Goal: Task Accomplishment & Management: Use online tool/utility

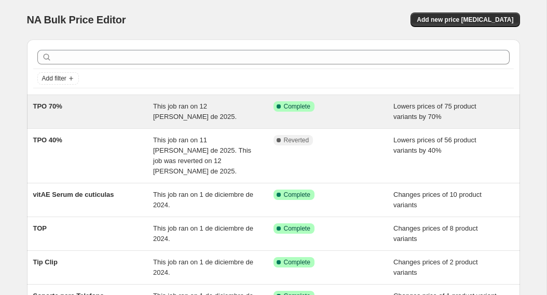
click at [380, 116] on div "Success Complete Complete" at bounding box center [334, 111] width 120 height 21
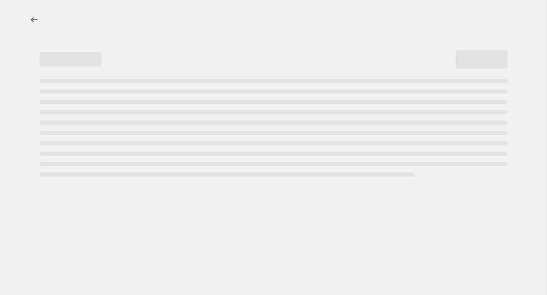
select select "percentage"
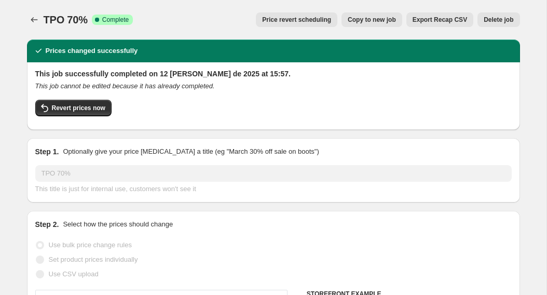
select select "collection"
click at [75, 104] on span "Revert prices now" at bounding box center [78, 108] width 53 height 8
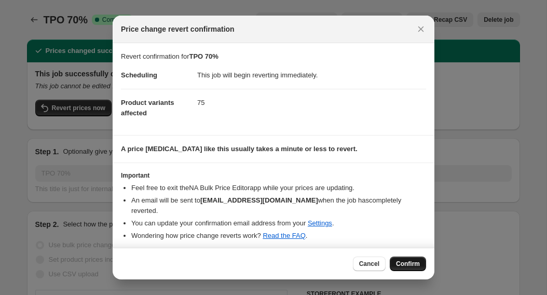
click at [411, 260] on span "Confirm" at bounding box center [408, 264] width 24 height 8
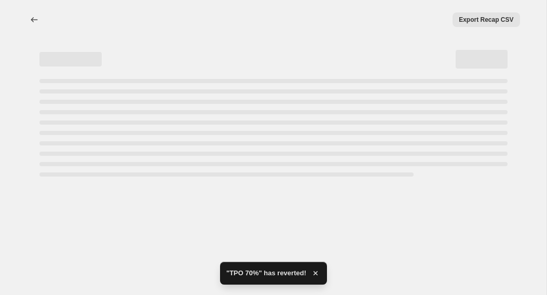
select select "percentage"
select select "collection"
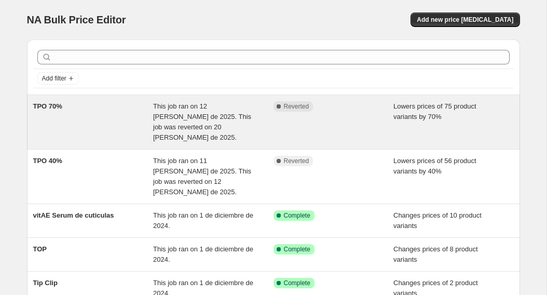
click at [308, 135] on div "TPO 70% This job ran on 12 de agosto de 2025. This job was reverted on 20 de ag…" at bounding box center [273, 122] width 493 height 54
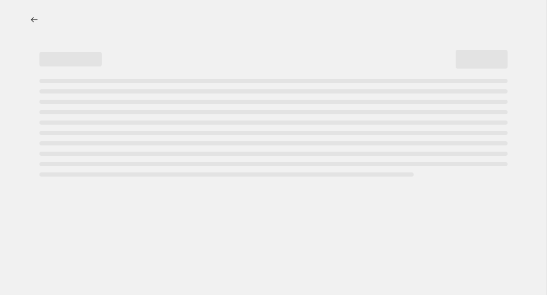
select select "percentage"
select select "collection"
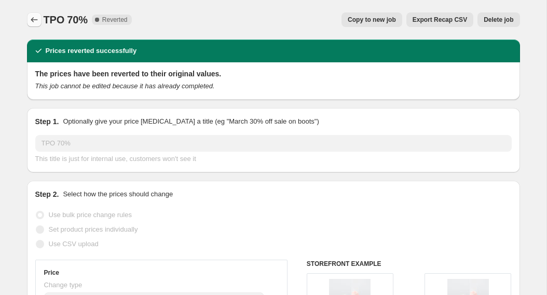
click at [38, 21] on icon "Price change jobs" at bounding box center [34, 20] width 10 height 10
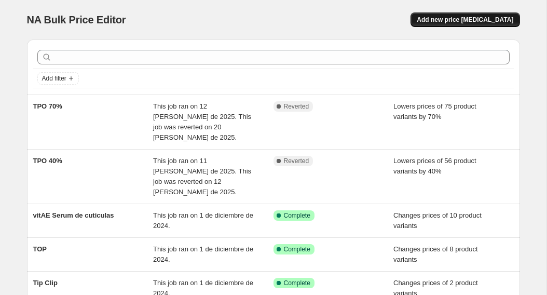
click at [470, 17] on span "Add new price [MEDICAL_DATA]" at bounding box center [465, 20] width 97 height 8
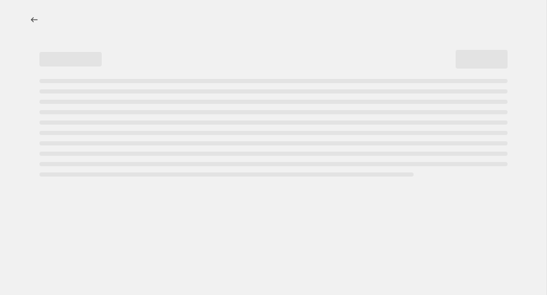
select select "percentage"
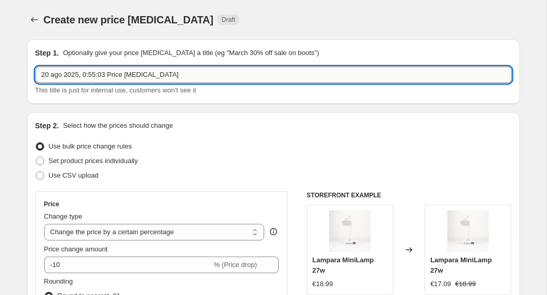
click at [260, 75] on input "20 ago 2025, 0:55:03 Price change job" at bounding box center [273, 74] width 477 height 17
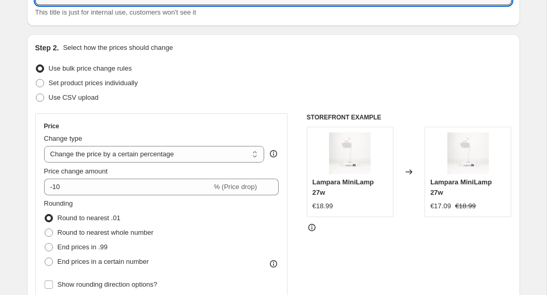
scroll to position [78, 0]
type input "TPO 70%"
click at [245, 157] on select "Change the price to a certain amount Change the price by a certain amount Chang…" at bounding box center [154, 153] width 221 height 17
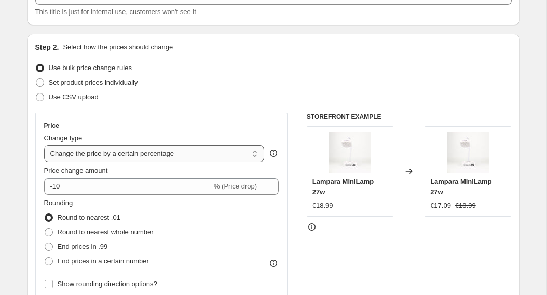
click at [44, 145] on select "Change the price to a certain amount Change the price by a certain amount Chang…" at bounding box center [154, 153] width 221 height 17
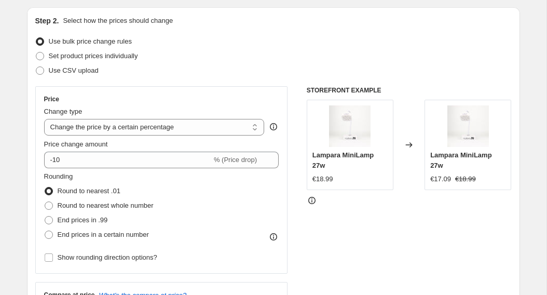
scroll to position [107, 0]
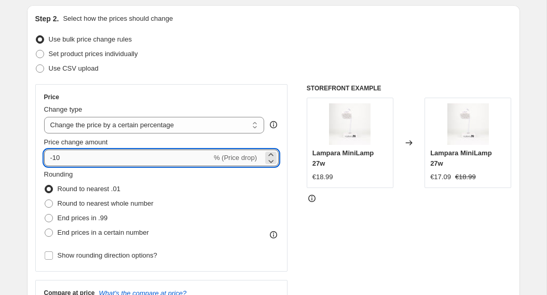
click at [192, 161] on input "-10" at bounding box center [128, 158] width 168 height 17
type input "-1"
type input "-70"
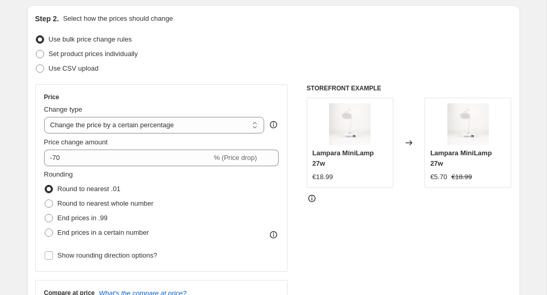
click at [220, 184] on div "Rounding Round to nearest .01 Round to nearest whole number End prices in .99 E…" at bounding box center [161, 204] width 235 height 71
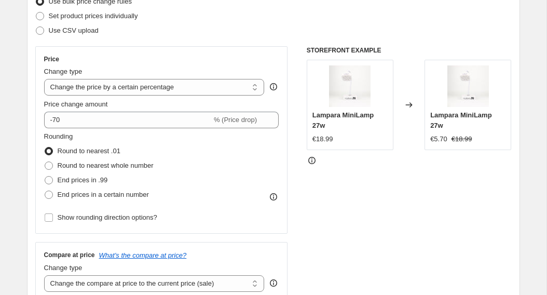
scroll to position [146, 0]
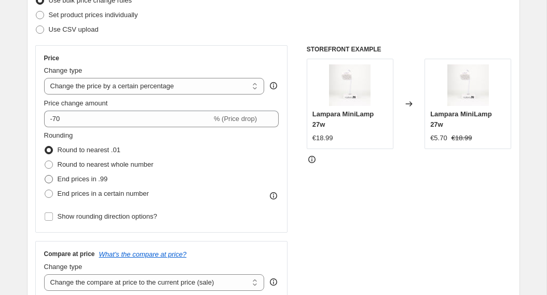
click at [52, 180] on span at bounding box center [48, 178] width 9 height 9
click at [45, 175] on input "End prices in .99" at bounding box center [45, 175] width 1 height 1
radio input "true"
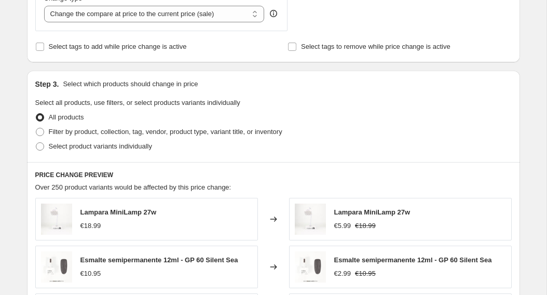
scroll to position [435, 0]
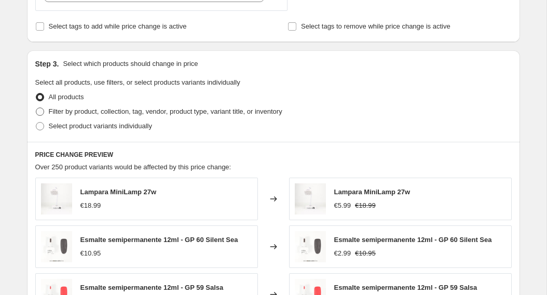
click at [45, 112] on label "Filter by product, collection, tag, vendor, product type, variant title, or inv…" at bounding box center [158, 111] width 247 height 15
click at [36, 108] on input "Filter by product, collection, tag, vendor, product type, variant title, or inv…" at bounding box center [36, 107] width 1 height 1
radio input "true"
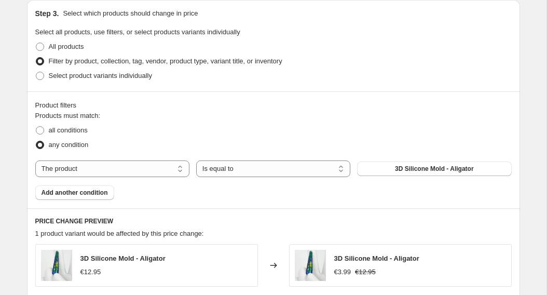
scroll to position [493, 0]
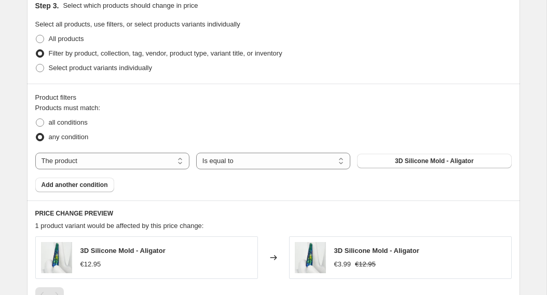
click at [138, 165] on select "The product The product's collection The product's vendor The product's type Th…" at bounding box center [112, 161] width 154 height 17
select select "collection"
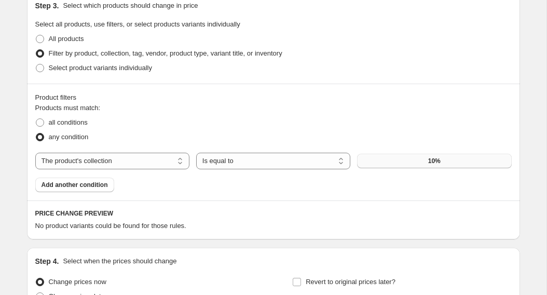
click at [378, 158] on button "10%" at bounding box center [434, 161] width 154 height 15
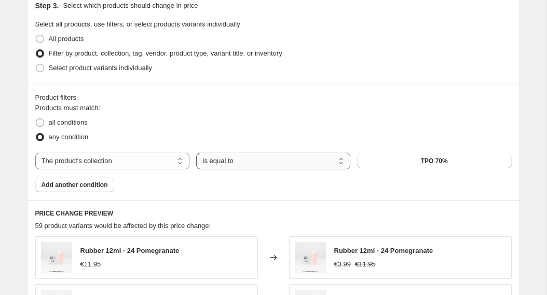
click at [318, 159] on select "Is equal to Is not equal to" at bounding box center [273, 161] width 154 height 17
click at [196, 153] on select "Is equal to Is not equal to" at bounding box center [273, 161] width 154 height 17
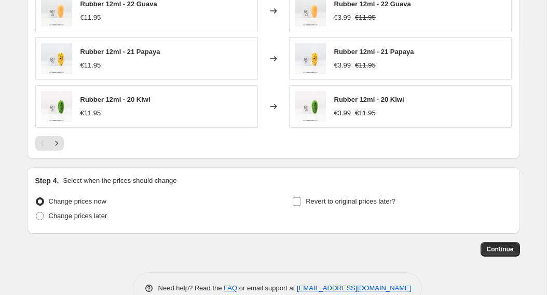
scroll to position [841, 0]
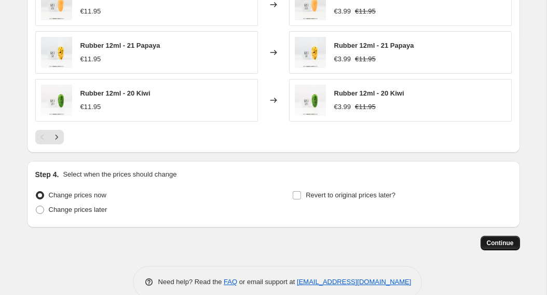
click at [503, 242] on span "Continue" at bounding box center [500, 243] width 27 height 8
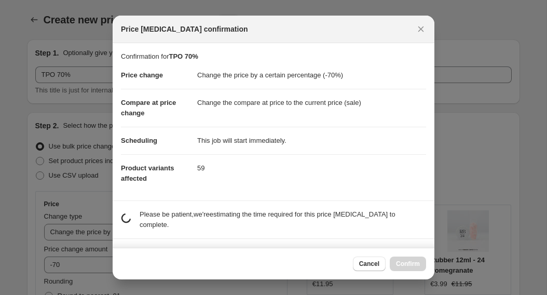
scroll to position [0, 0]
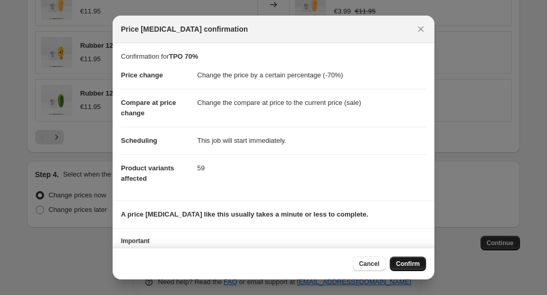
click at [402, 267] on span "Confirm" at bounding box center [408, 264] width 24 height 8
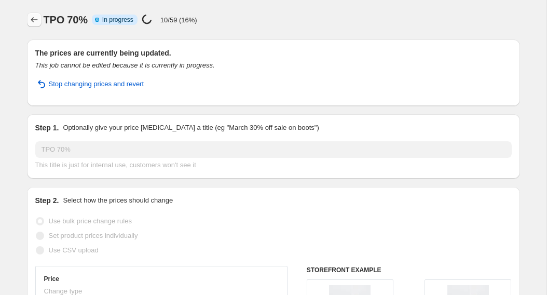
click at [35, 20] on icon "Price change jobs" at bounding box center [34, 19] width 7 height 5
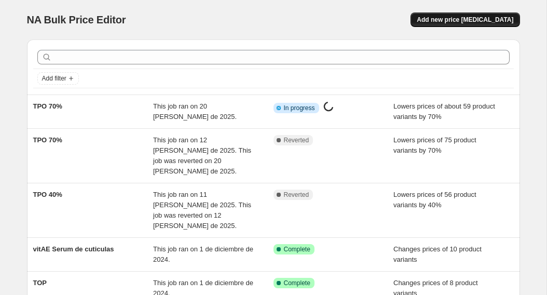
click at [498, 20] on span "Add new price [MEDICAL_DATA]" at bounding box center [465, 20] width 97 height 8
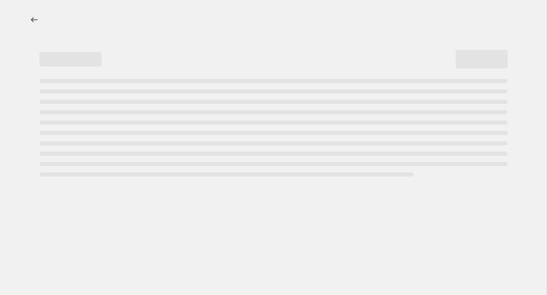
select select "percentage"
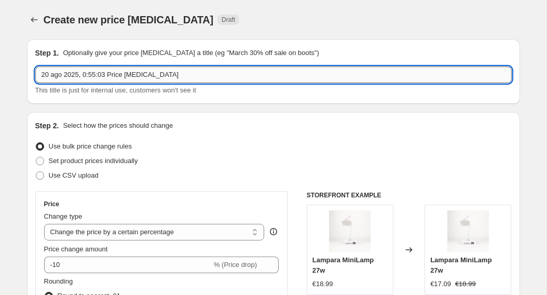
click at [298, 79] on input "20 ago 2025, 0:55:03 Price change job" at bounding box center [273, 74] width 477 height 17
type input "40%"
select select "percentage"
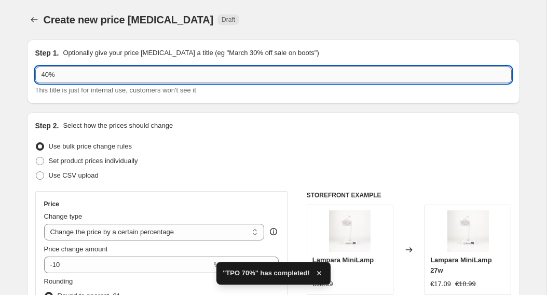
click at [198, 74] on input "40%" at bounding box center [273, 74] width 477 height 17
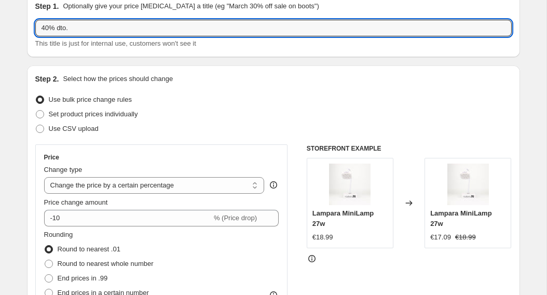
scroll to position [48, 0]
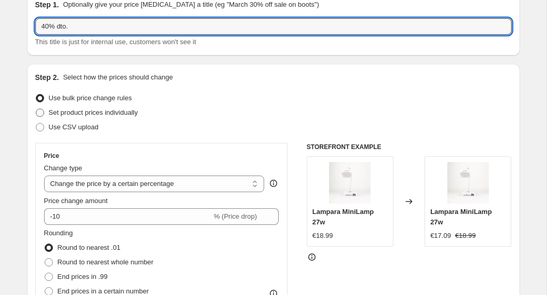
type input "40% dto."
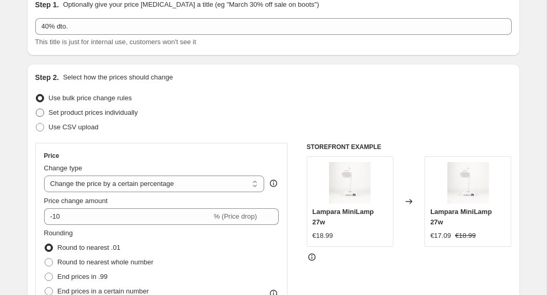
click at [126, 112] on span "Set product prices individually" at bounding box center [93, 113] width 89 height 8
click at [36, 109] on input "Set product prices individually" at bounding box center [36, 109] width 1 height 1
radio input "true"
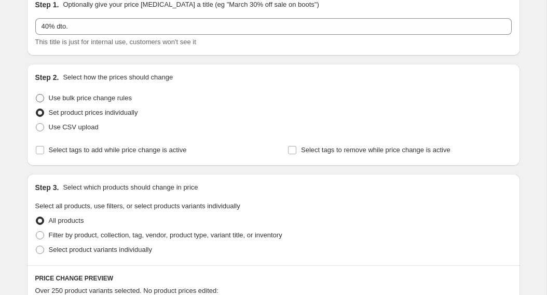
click at [114, 95] on span "Use bulk price change rules" at bounding box center [90, 98] width 83 height 8
click at [36, 94] on input "Use bulk price change rules" at bounding box center [36, 94] width 1 height 1
radio input "true"
select select "percentage"
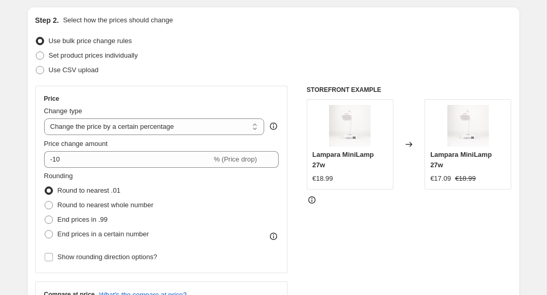
scroll to position [106, 0]
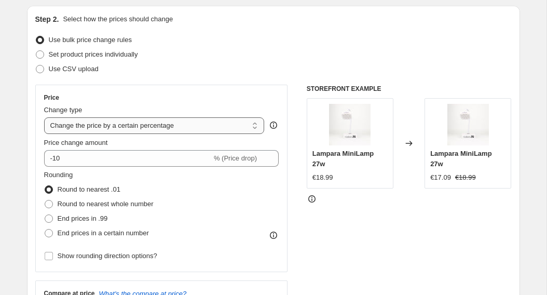
click at [201, 128] on select "Change the price to a certain amount Change the price by a certain amount Chang…" at bounding box center [154, 125] width 221 height 17
click at [44, 117] on select "Change the price to a certain amount Change the price by a certain amount Chang…" at bounding box center [154, 125] width 221 height 17
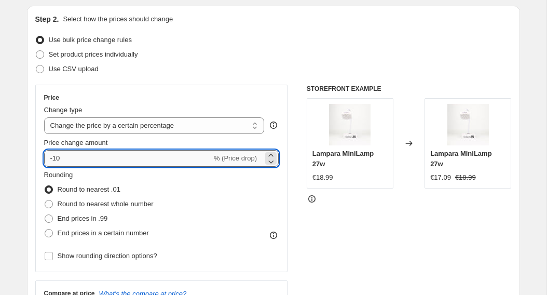
click at [187, 156] on input "-10" at bounding box center [128, 158] width 168 height 17
type input "-1"
type input "-40"
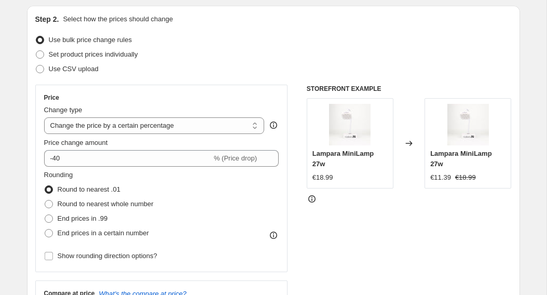
click at [193, 193] on div "Rounding Round to nearest .01 Round to nearest whole number End prices in .99 E…" at bounding box center [161, 205] width 235 height 71
click at [97, 218] on span "End prices in .99" at bounding box center [83, 218] width 50 height 8
click at [45, 215] on input "End prices in .99" at bounding box center [45, 214] width 1 height 1
radio input "true"
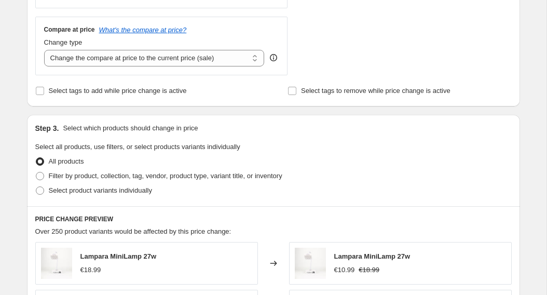
scroll to position [371, 0]
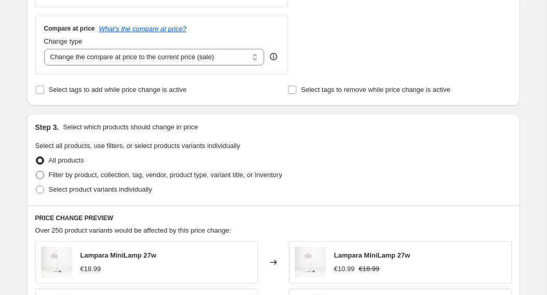
click at [205, 177] on span "Filter by product, collection, tag, vendor, product type, variant title, or inv…" at bounding box center [166, 175] width 234 height 8
click at [36, 171] on input "Filter by product, collection, tag, vendor, product type, variant title, or inv…" at bounding box center [36, 171] width 1 height 1
radio input "true"
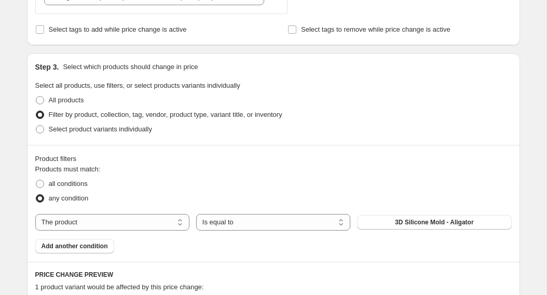
scroll to position [459, 0]
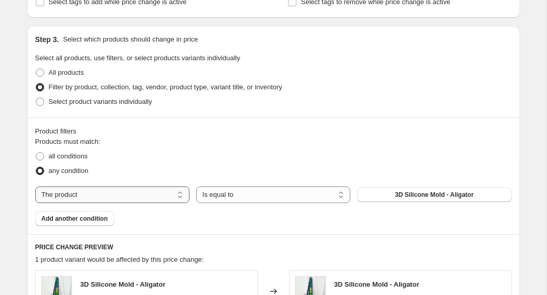
click at [179, 194] on select "The product The product's collection The product's vendor The product's type Th…" at bounding box center [112, 194] width 154 height 17
select select "collection"
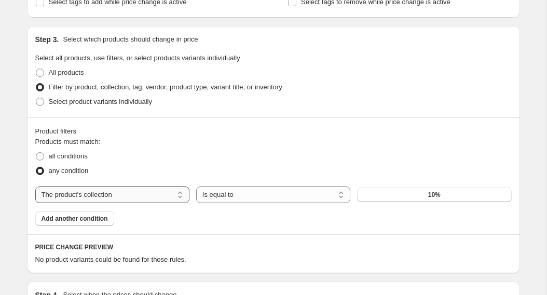
click at [166, 202] on select "The product The product's collection The product's vendor The product's type Th…" at bounding box center [112, 194] width 154 height 17
click at [384, 195] on button "10%" at bounding box center [434, 194] width 154 height 15
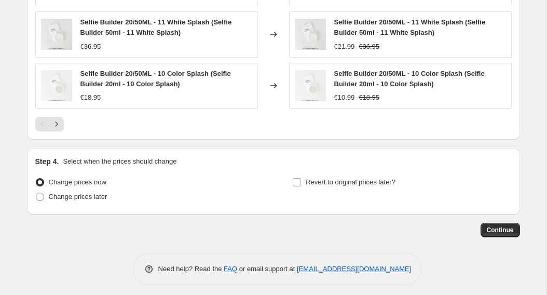
scroll to position [876, 0]
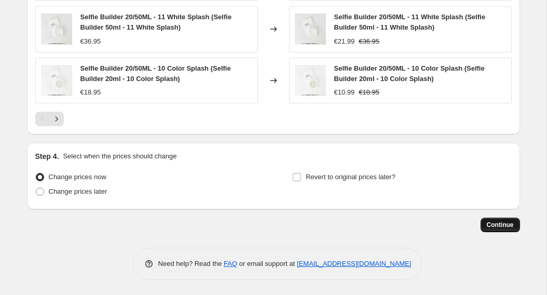
click at [501, 224] on span "Continue" at bounding box center [500, 225] width 27 height 8
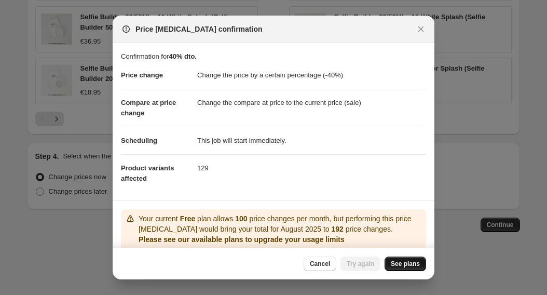
click at [403, 268] on link "See plans" at bounding box center [406, 263] width 42 height 15
click at [329, 264] on span "Cancel" at bounding box center [320, 264] width 20 height 8
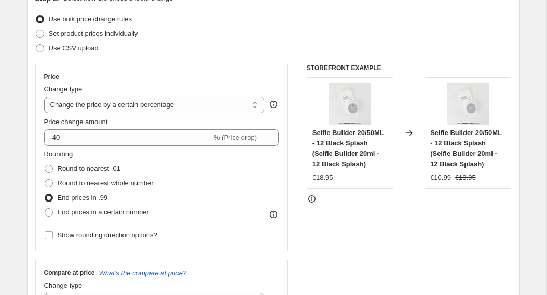
scroll to position [0, 0]
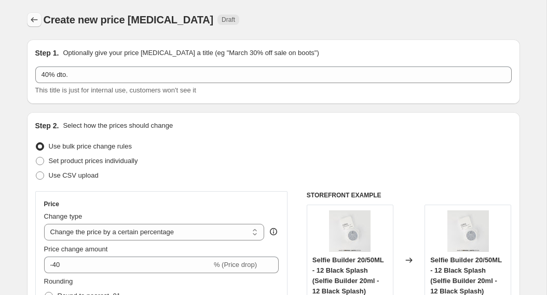
click at [40, 16] on button "Price change jobs" at bounding box center [34, 19] width 15 height 15
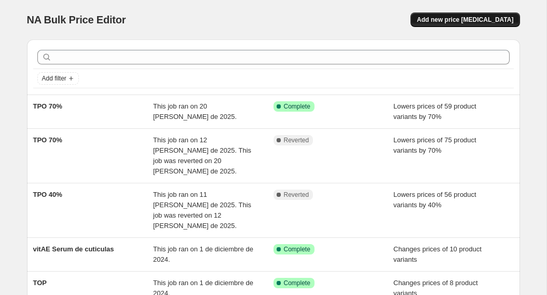
click at [465, 22] on span "Add new price [MEDICAL_DATA]" at bounding box center [465, 20] width 97 height 8
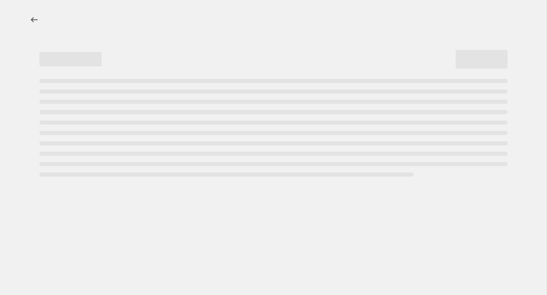
select select "percentage"
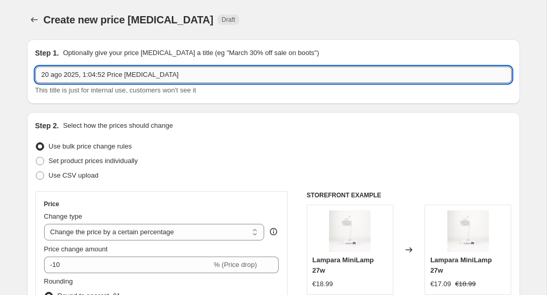
click at [170, 74] on input "20 ago 2025, 1:04:52 Price change job" at bounding box center [273, 74] width 477 height 17
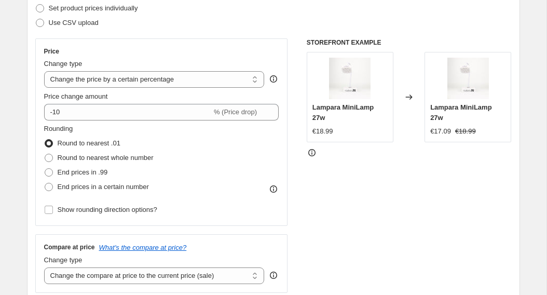
scroll to position [153, 0]
type input "40% dto."
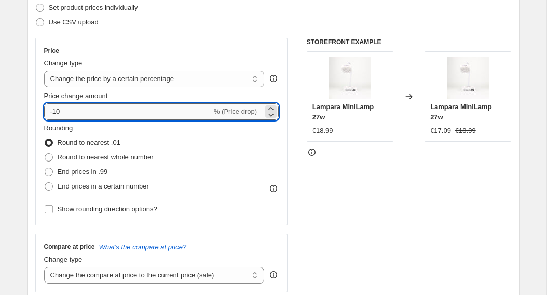
click at [173, 115] on input "-10" at bounding box center [128, 111] width 168 height 17
type input "-1"
type input "-3"
type input "-40"
click at [48, 172] on span at bounding box center [49, 172] width 8 height 8
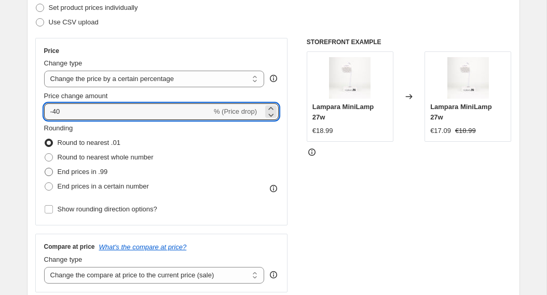
click at [45, 168] on input "End prices in .99" at bounding box center [45, 168] width 1 height 1
radio input "true"
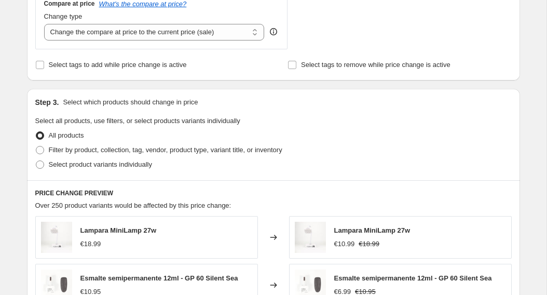
scroll to position [400, 0]
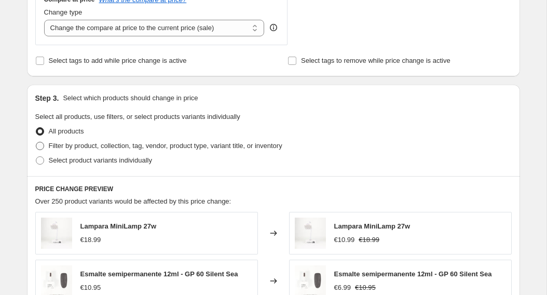
click at [49, 144] on span "Filter by product, collection, tag, vendor, product type, variant title, or inv…" at bounding box center [166, 146] width 234 height 8
click at [36, 142] on input "Filter by product, collection, tag, vendor, product type, variant title, or inv…" at bounding box center [36, 142] width 1 height 1
radio input "true"
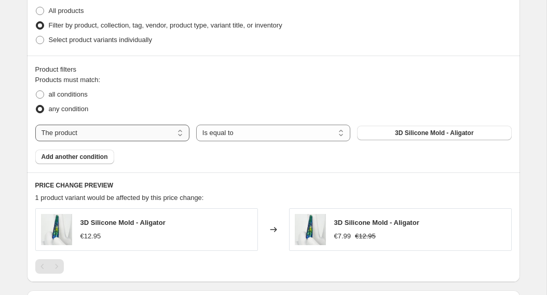
scroll to position [539, 0]
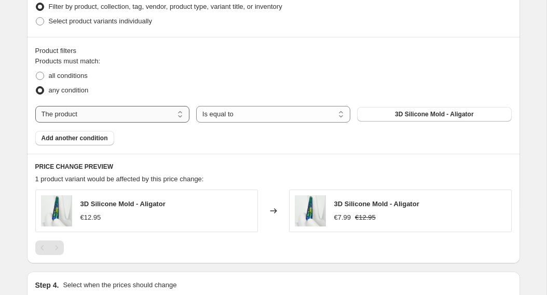
click at [140, 114] on select "The product The product's collection The product's vendor The product's type Th…" at bounding box center [112, 114] width 154 height 17
select select "collection"
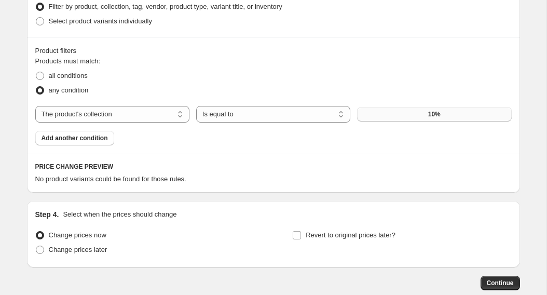
click at [402, 116] on button "10%" at bounding box center [434, 114] width 154 height 15
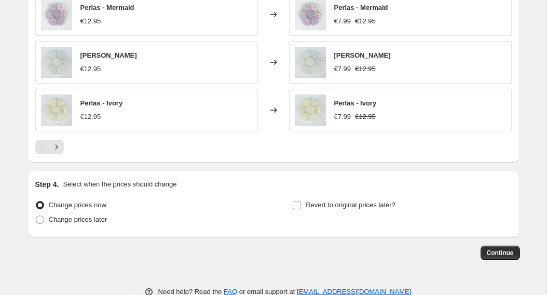
scroll to position [860, 0]
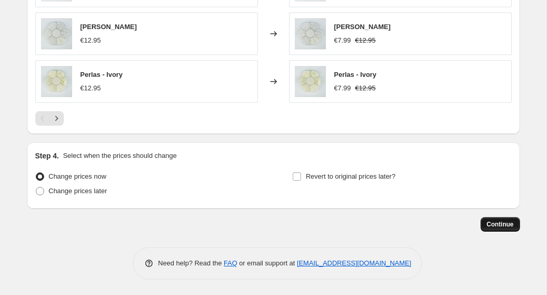
click at [509, 223] on span "Continue" at bounding box center [500, 224] width 27 height 8
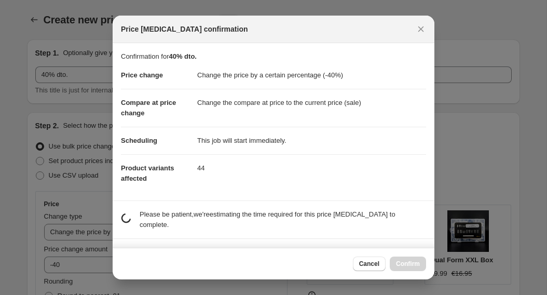
scroll to position [0, 0]
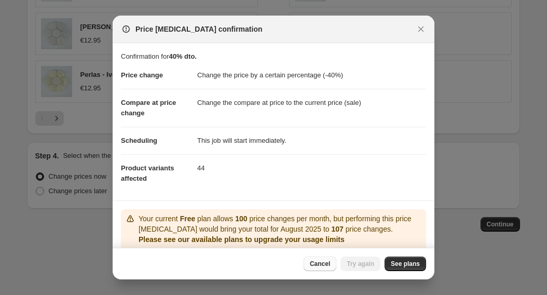
click at [327, 262] on span "Cancel" at bounding box center [320, 264] width 20 height 8
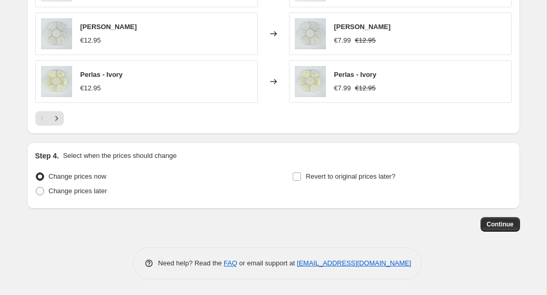
scroll to position [689, 0]
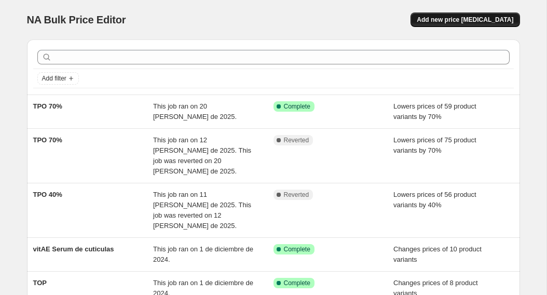
click at [438, 19] on span "Add new price [MEDICAL_DATA]" at bounding box center [465, 20] width 97 height 8
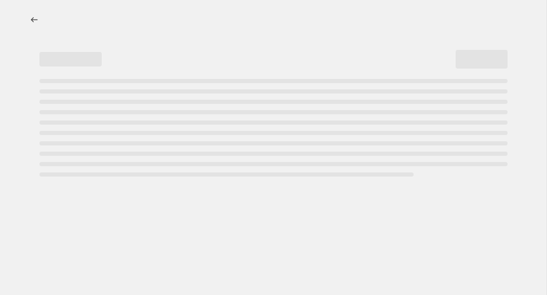
select select "percentage"
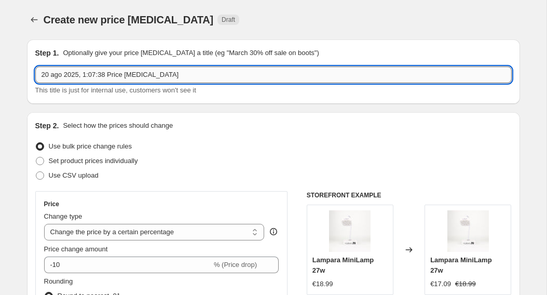
click at [191, 78] on input "20 ago 2025, 1:07:38 Price change job" at bounding box center [273, 74] width 477 height 17
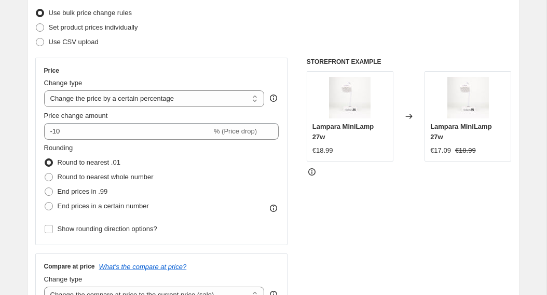
scroll to position [145, 0]
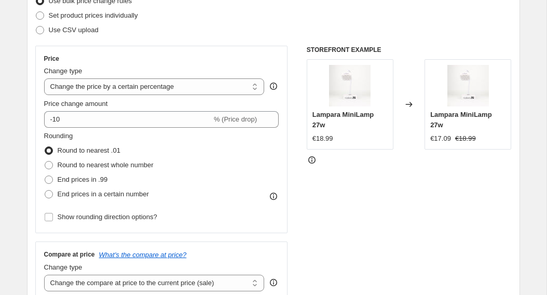
type input "40% dto."
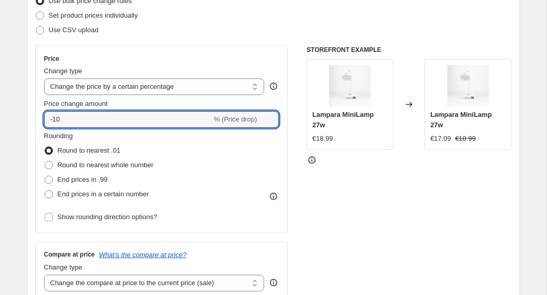
click at [117, 121] on input "-10" at bounding box center [128, 119] width 168 height 17
type input "-1"
type input "-40"
click at [48, 178] on span at bounding box center [49, 179] width 8 height 8
click at [45, 176] on input "End prices in .99" at bounding box center [45, 175] width 1 height 1
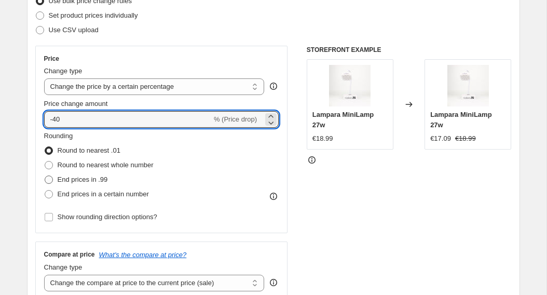
radio input "true"
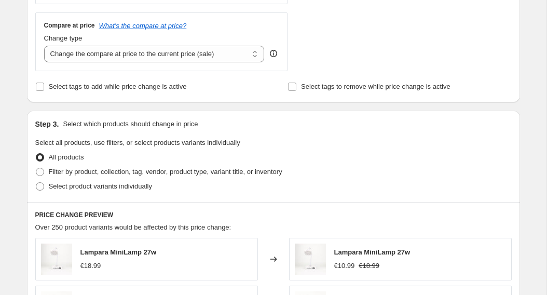
scroll to position [375, 0]
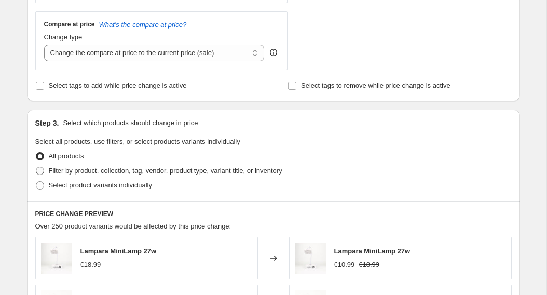
click at [45, 171] on label "Filter by product, collection, tag, vendor, product type, variant title, or inv…" at bounding box center [158, 171] width 247 height 15
click at [36, 167] on input "Filter by product, collection, tag, vendor, product type, variant title, or inv…" at bounding box center [36, 167] width 1 height 1
radio input "true"
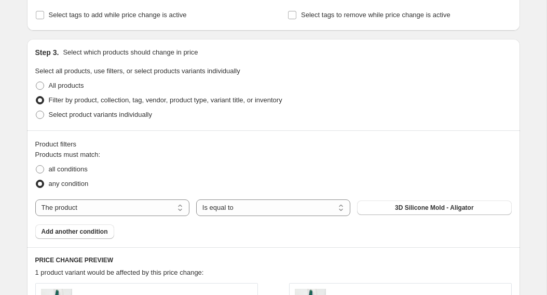
scroll to position [446, 0]
click at [107, 209] on select "The product The product's collection The product's vendor The product's type Th…" at bounding box center [112, 207] width 154 height 17
select select "collection"
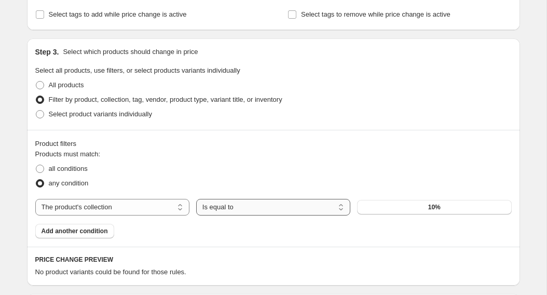
click at [290, 202] on select "Is equal to Is not equal to" at bounding box center [273, 207] width 154 height 17
click at [387, 215] on div "The product The product's collection The product's vendor The product's type Th…" at bounding box center [273, 207] width 477 height 17
click at [388, 201] on button "10%" at bounding box center [434, 207] width 154 height 15
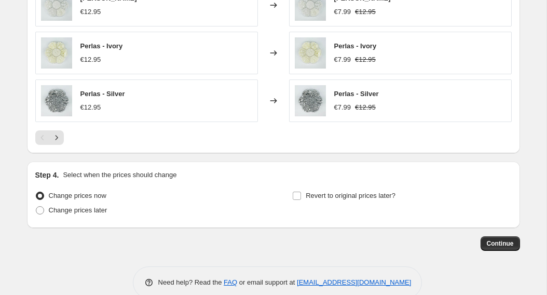
scroll to position [842, 0]
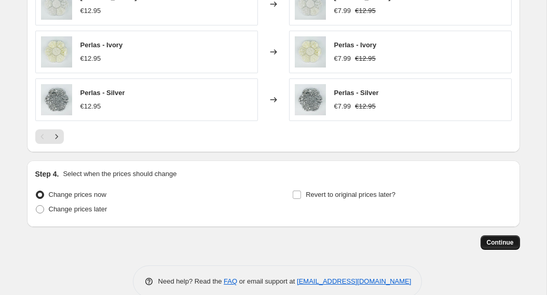
click at [492, 243] on span "Continue" at bounding box center [500, 242] width 27 height 8
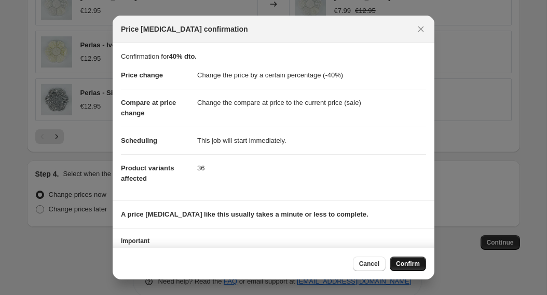
click at [404, 262] on span "Confirm" at bounding box center [408, 264] width 24 height 8
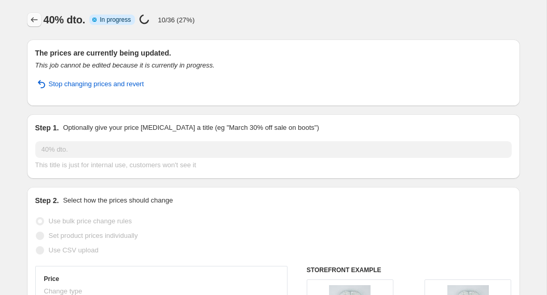
click at [33, 23] on icon "Price change jobs" at bounding box center [34, 20] width 10 height 10
